Goal: Information Seeking & Learning: Learn about a topic

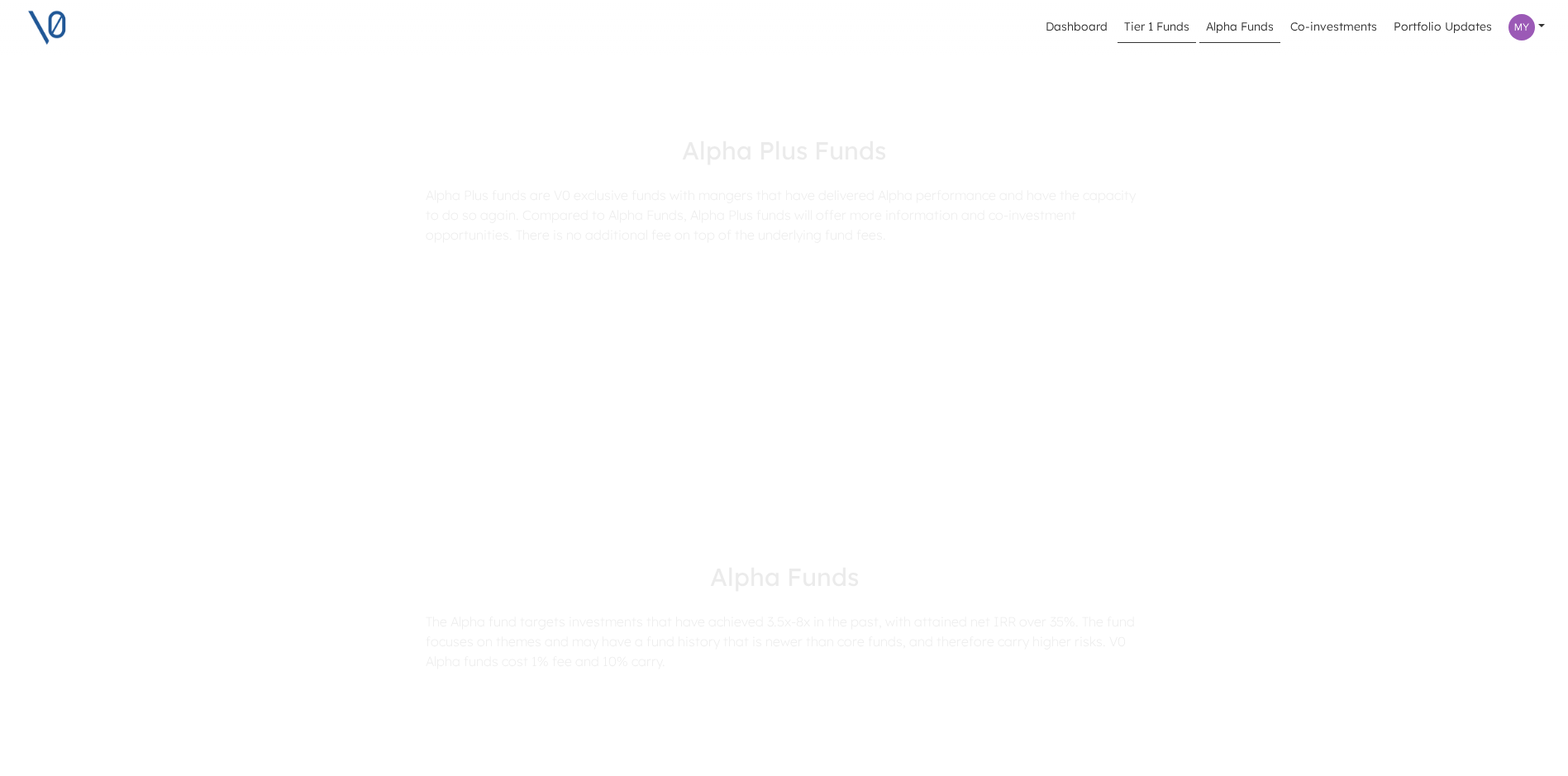
click at [1168, 26] on link "Tier 1 Funds" at bounding box center [1155, 28] width 78 height 32
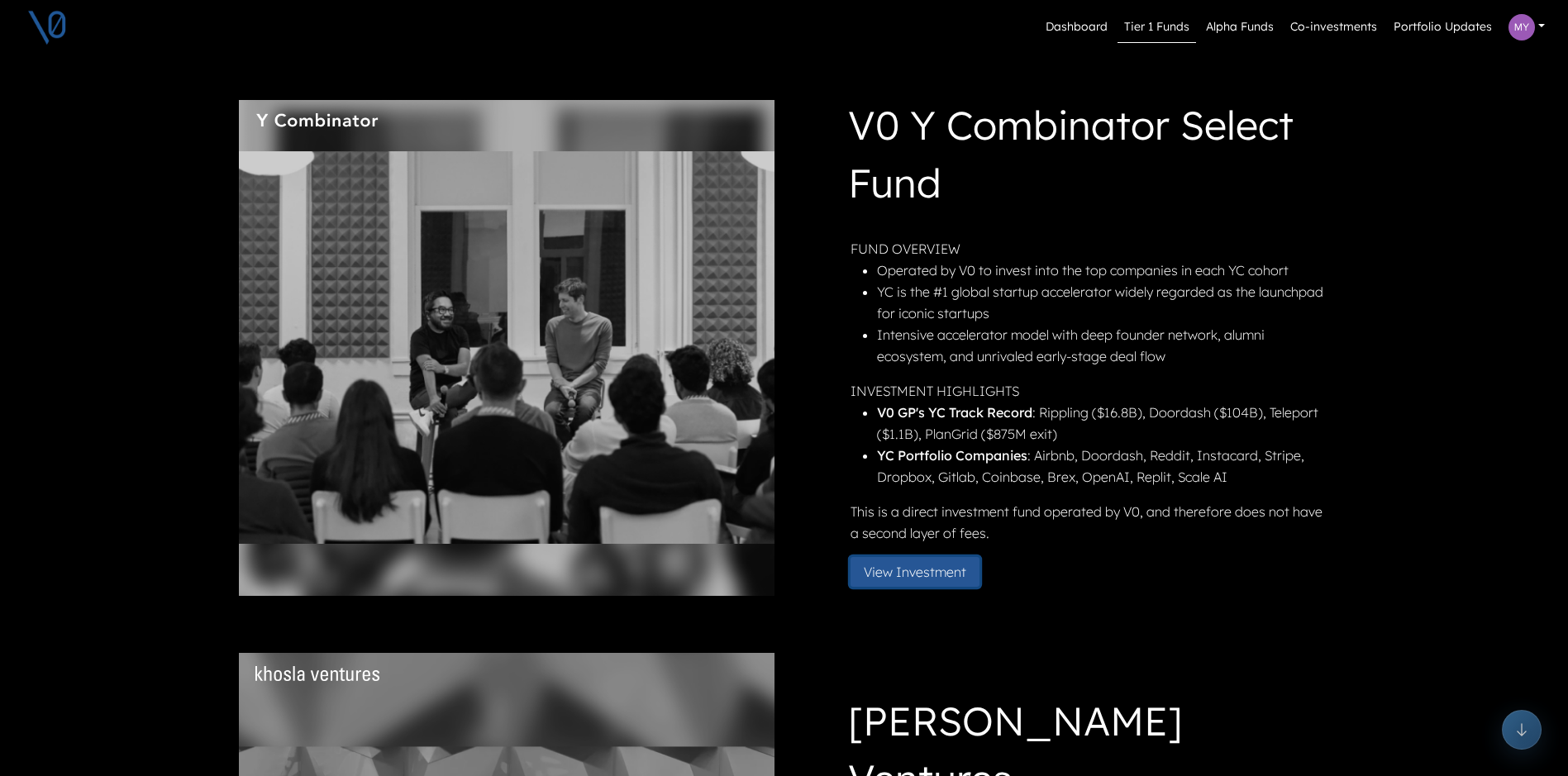
click at [910, 580] on button "View Investment" at bounding box center [915, 572] width 129 height 30
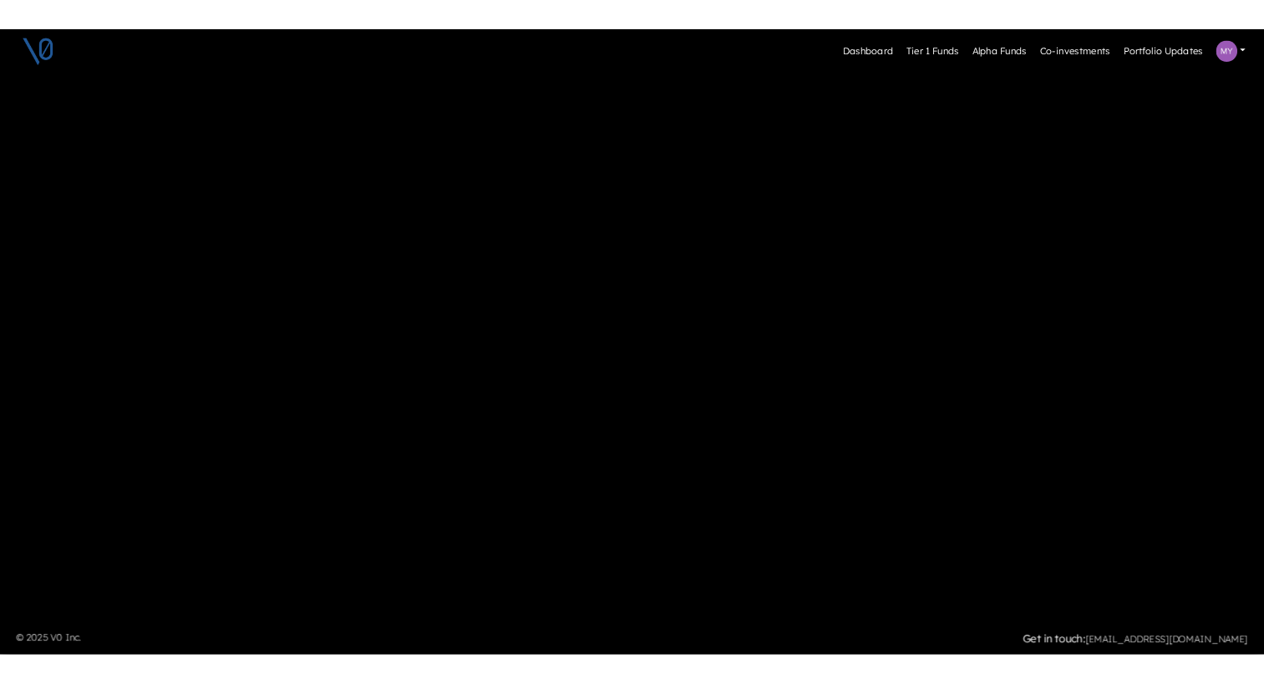
scroll to position [755, 0]
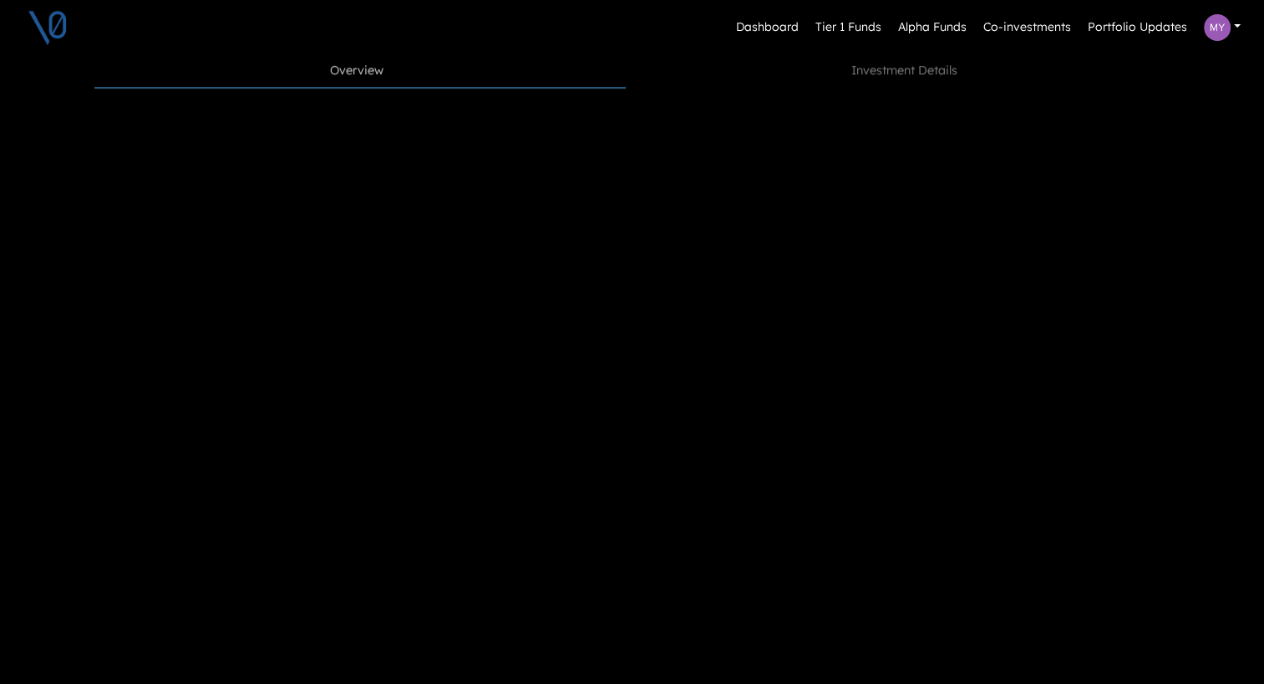
click at [1218, 231] on div "Dashboard Tier 1 Funds Alpha Funds Co-investments Portfolio Updates Profile Pri…" at bounding box center [632, 315] width 1264 height 2141
click at [1033, 23] on link "Co-investments" at bounding box center [1027, 28] width 101 height 32
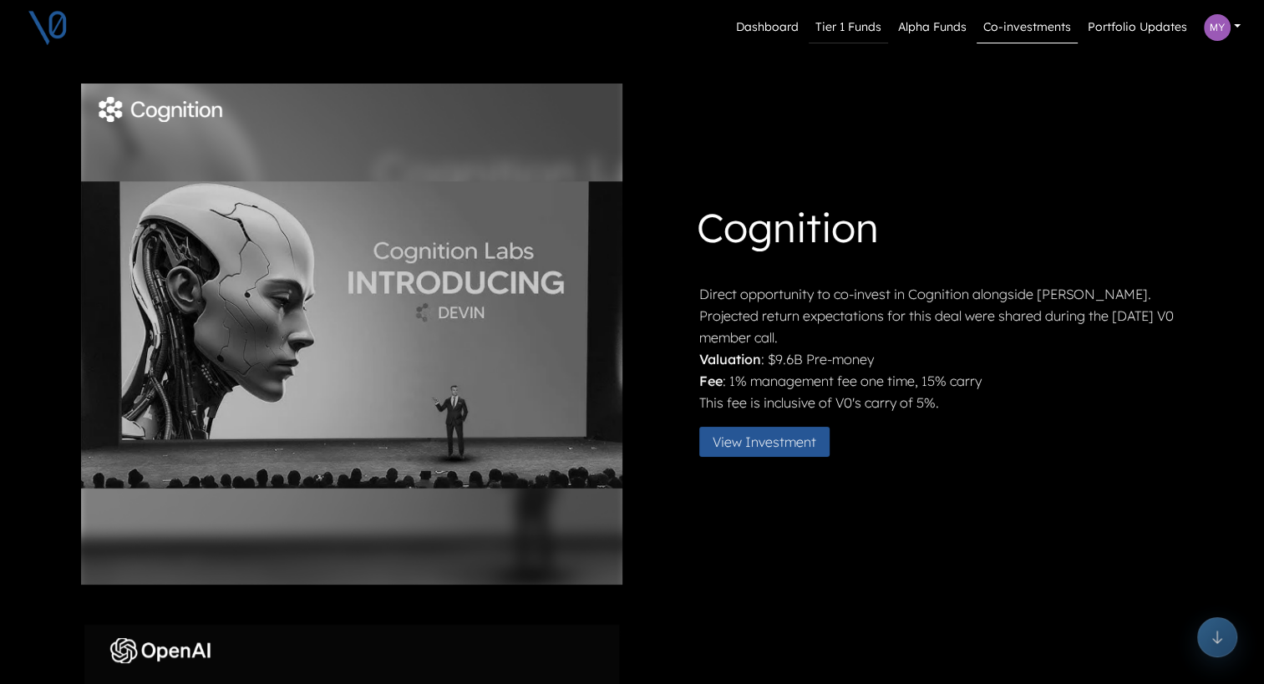
click at [850, 23] on link "Tier 1 Funds" at bounding box center [848, 28] width 79 height 32
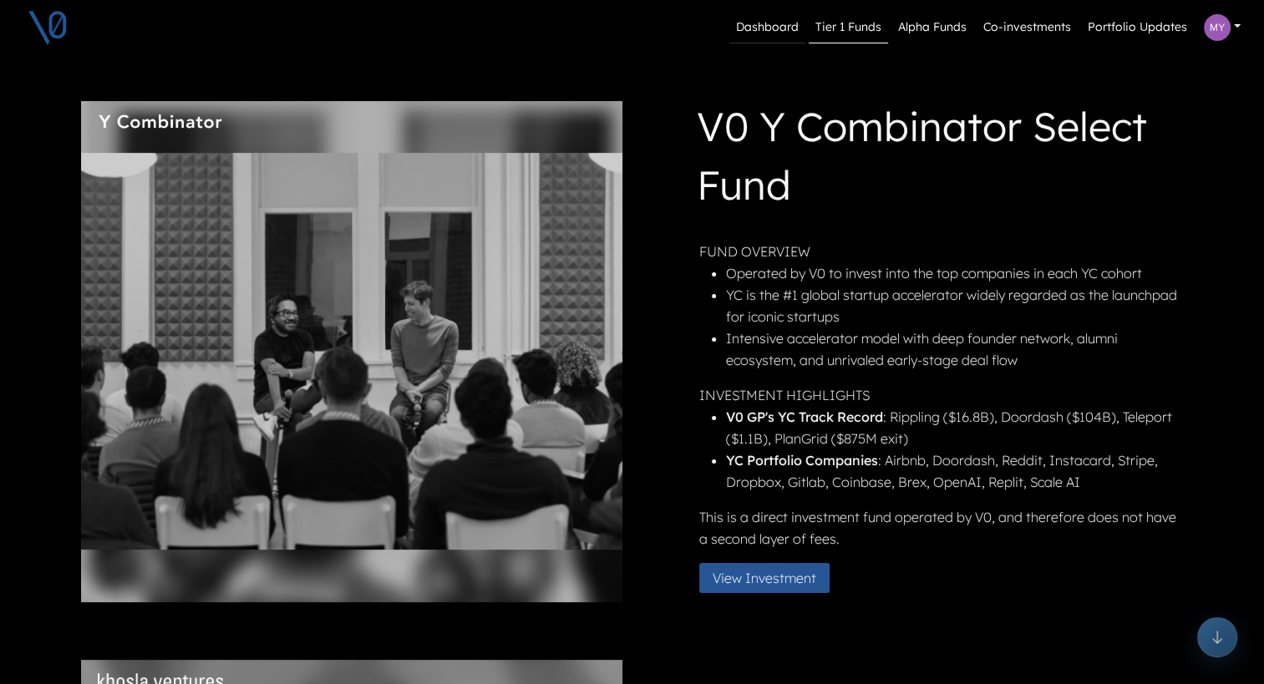
click at [758, 22] on link "Dashboard" at bounding box center [767, 28] width 76 height 32
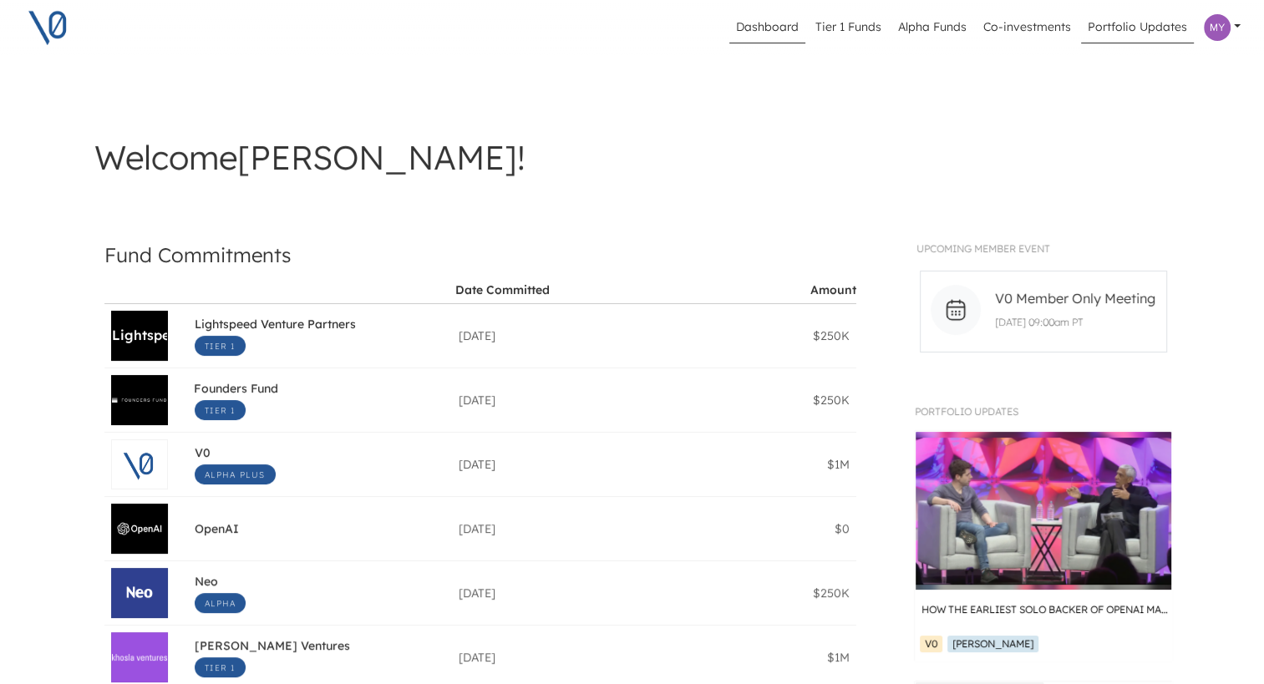
click at [1129, 41] on link "Portfolio Updates" at bounding box center [1137, 28] width 113 height 32
